Goal: Book appointment/travel/reservation

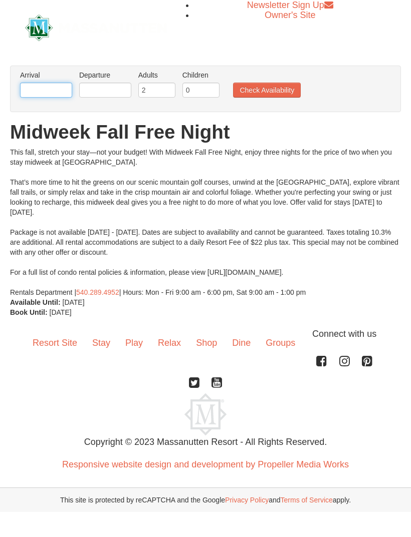
click at [62, 94] on input "text" at bounding box center [46, 90] width 52 height 15
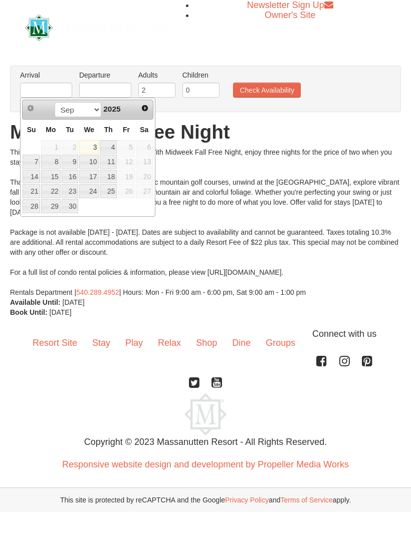
click at [72, 210] on link "30" at bounding box center [70, 206] width 17 height 14
type input "[DATE]"
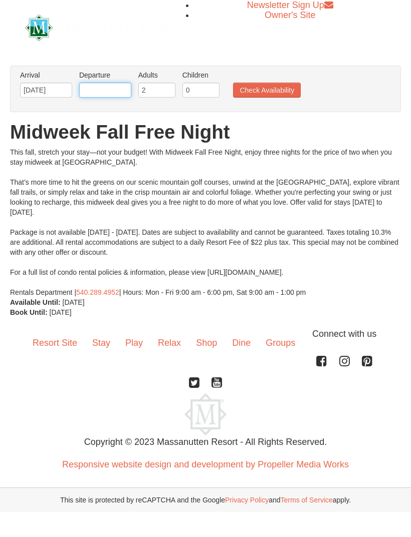
click at [118, 90] on input "text" at bounding box center [105, 90] width 52 height 15
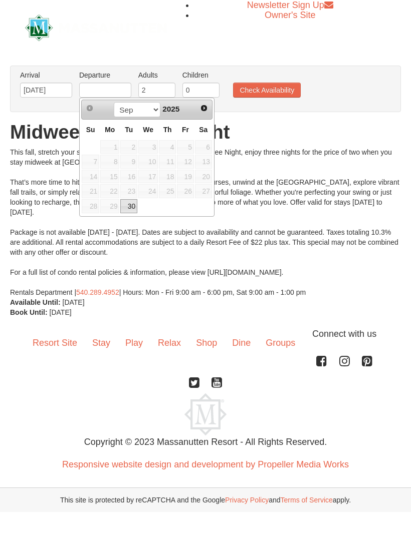
click at [205, 108] on span "Next" at bounding box center [204, 108] width 8 height 8
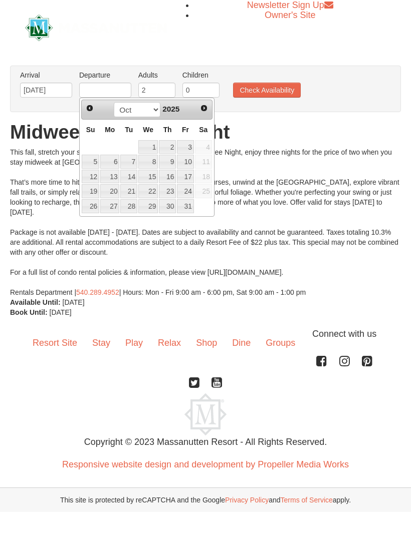
click at [174, 143] on link "2" at bounding box center [167, 147] width 17 height 14
type input "[DATE]"
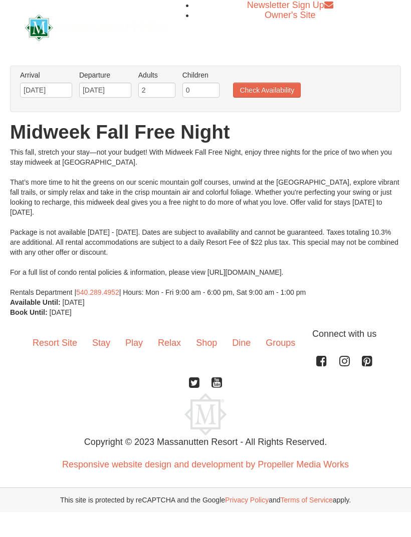
click at [281, 86] on button "Check Availability" at bounding box center [267, 90] width 68 height 15
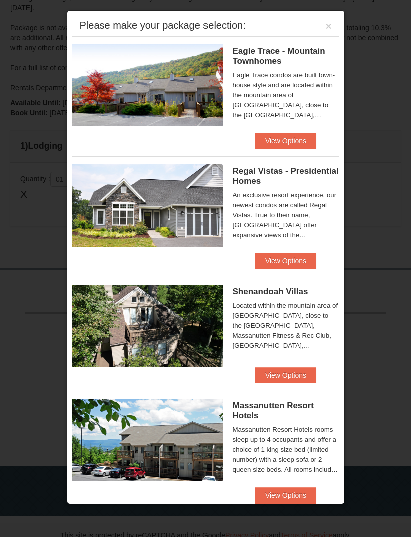
click at [330, 28] on button "×" at bounding box center [329, 26] width 6 height 10
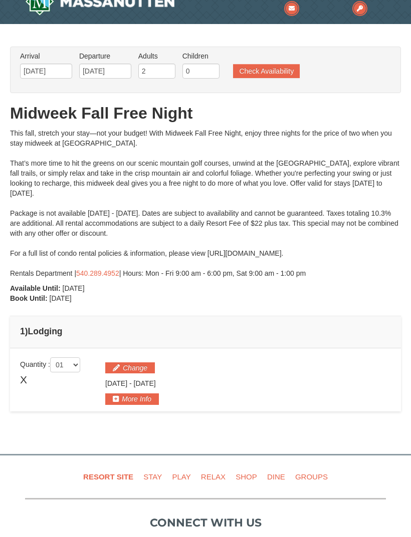
scroll to position [3, 0]
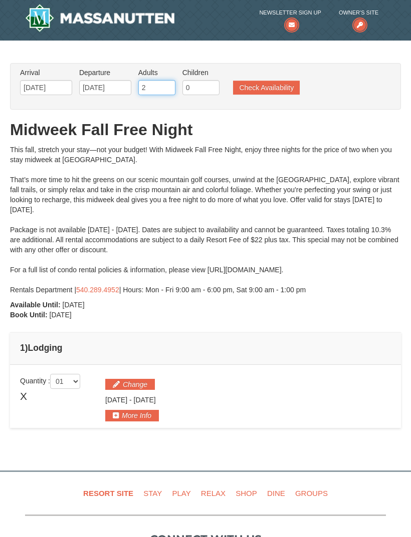
click at [161, 87] on input "2" at bounding box center [156, 87] width 37 height 15
type input "8"
click at [296, 84] on button "Check Availability" at bounding box center [266, 88] width 67 height 14
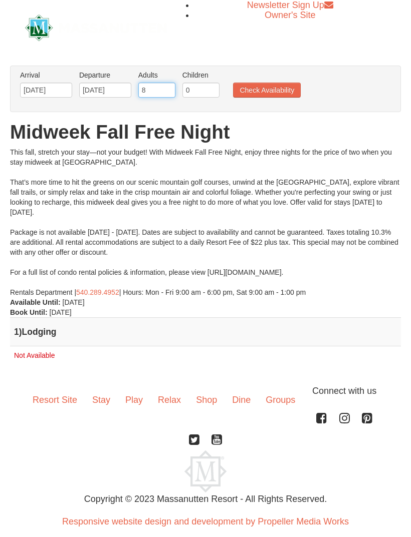
click at [156, 92] on input "8" at bounding box center [156, 90] width 37 height 15
type input "5"
click at [272, 90] on button "Check Availability" at bounding box center [267, 90] width 68 height 15
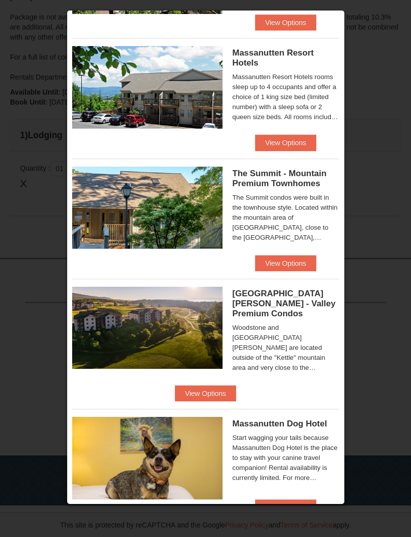
scroll to position [353, 0]
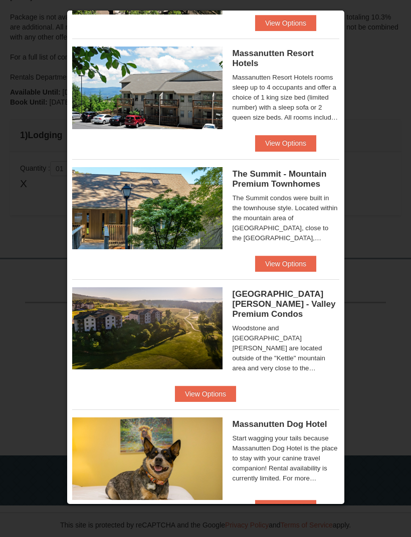
click at [306, 303] on span "[GEOGRAPHIC_DATA][PERSON_NAME] - Valley Premium Condos" at bounding box center [283, 305] width 103 height 30
click at [236, 386] on button "View Options" at bounding box center [205, 394] width 61 height 16
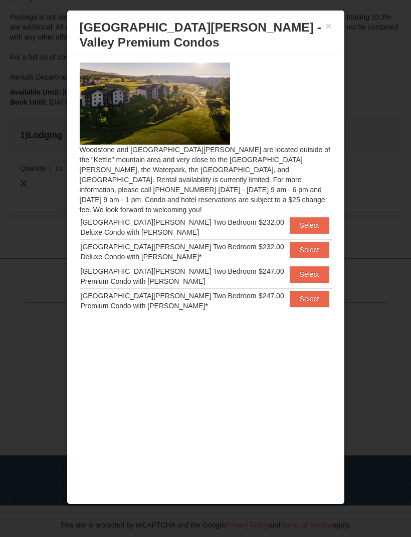
click at [331, 30] on button "×" at bounding box center [329, 26] width 6 height 10
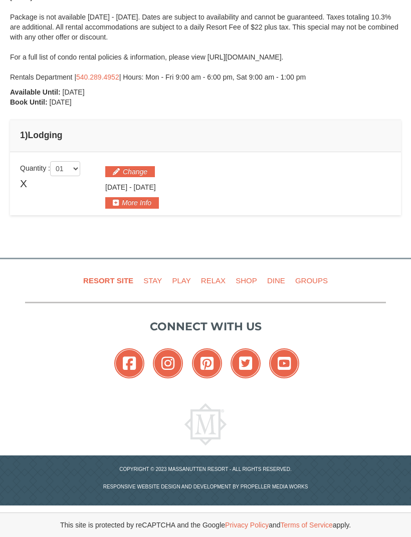
click at [154, 279] on link "Stay" at bounding box center [152, 280] width 27 height 23
